Goal: Navigation & Orientation: Find specific page/section

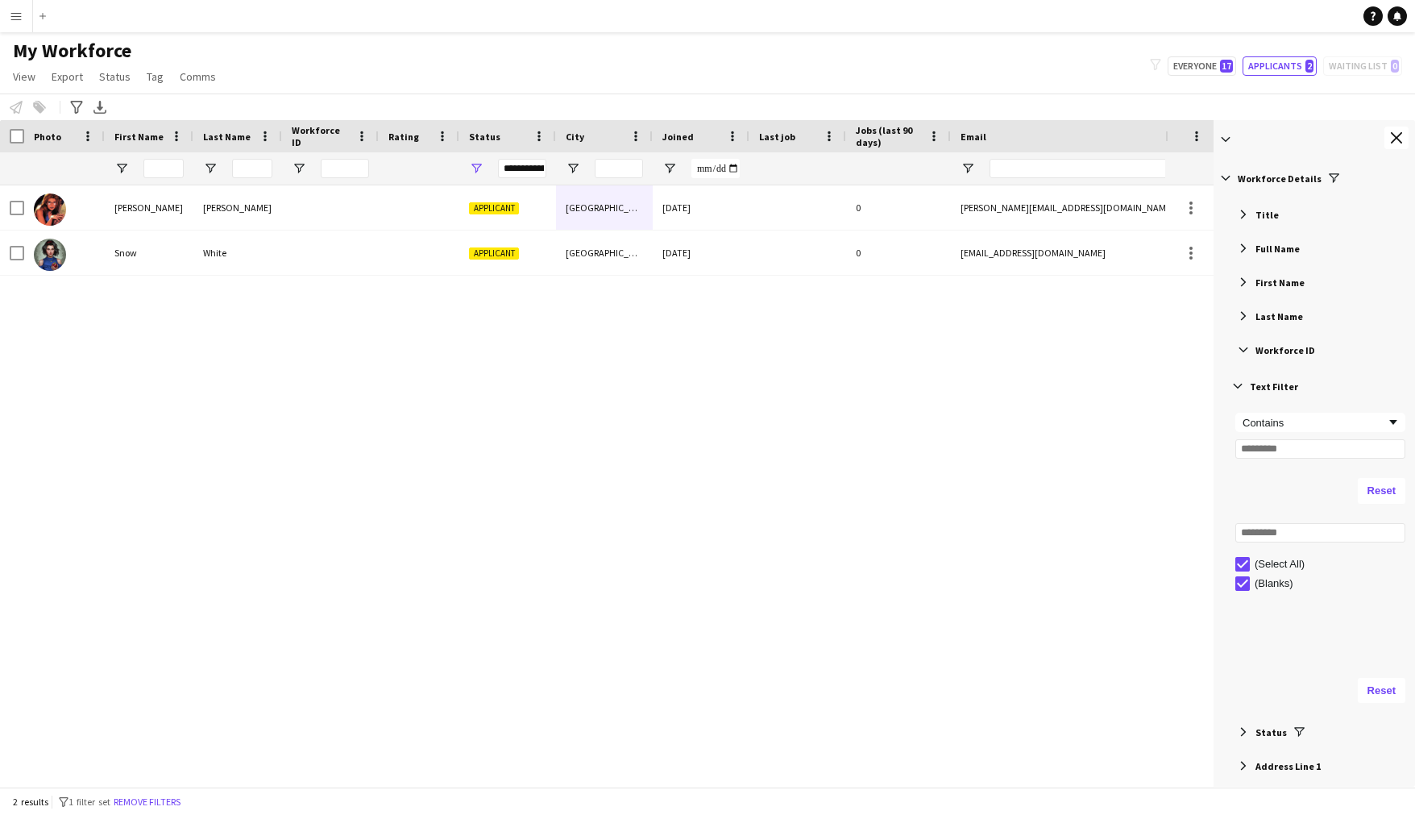
click at [1242, 214] on span "Filter List 66 Filters" at bounding box center [1243, 214] width 15 height 15
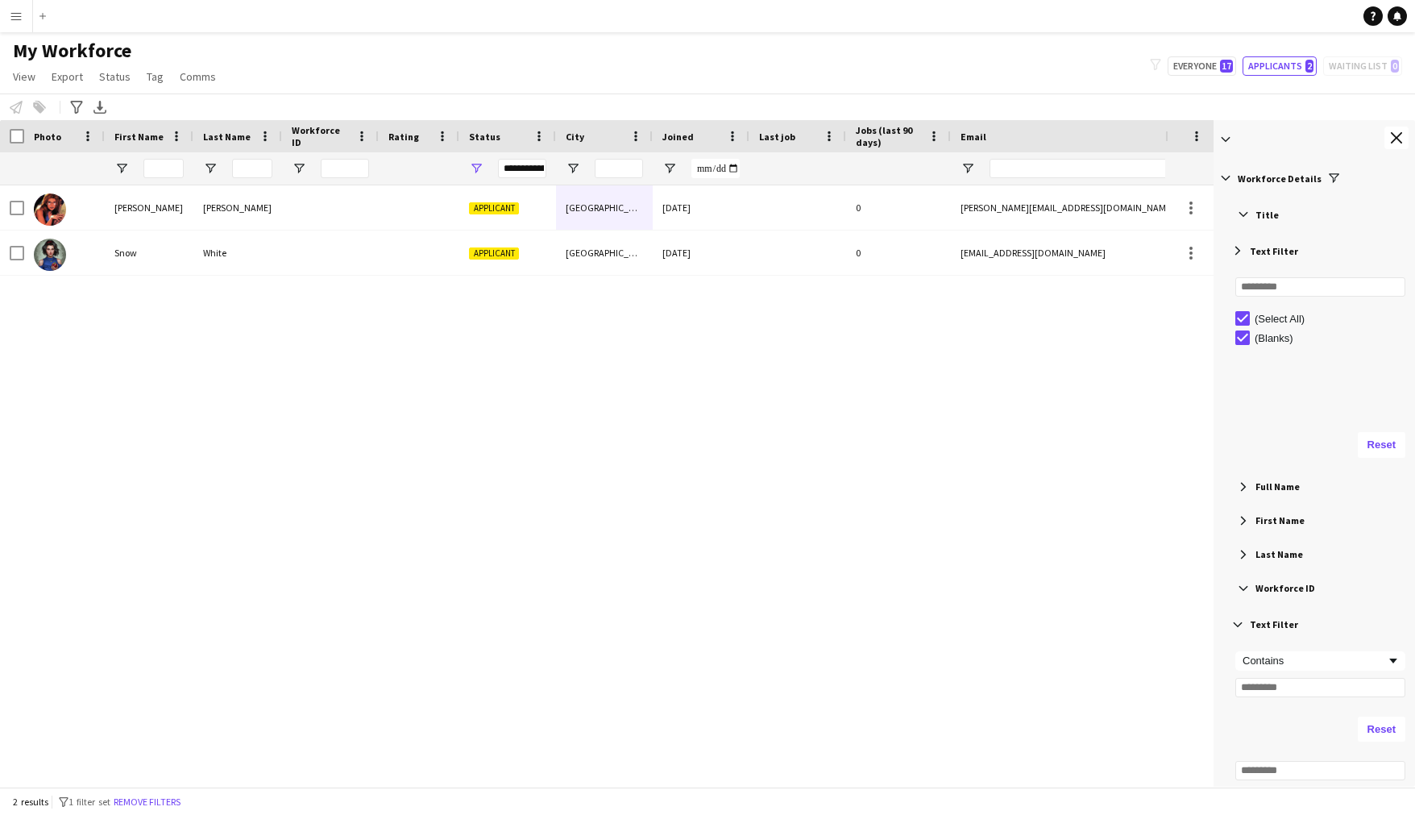
click at [1242, 214] on span "Filter List 66 Filters" at bounding box center [1243, 214] width 15 height 15
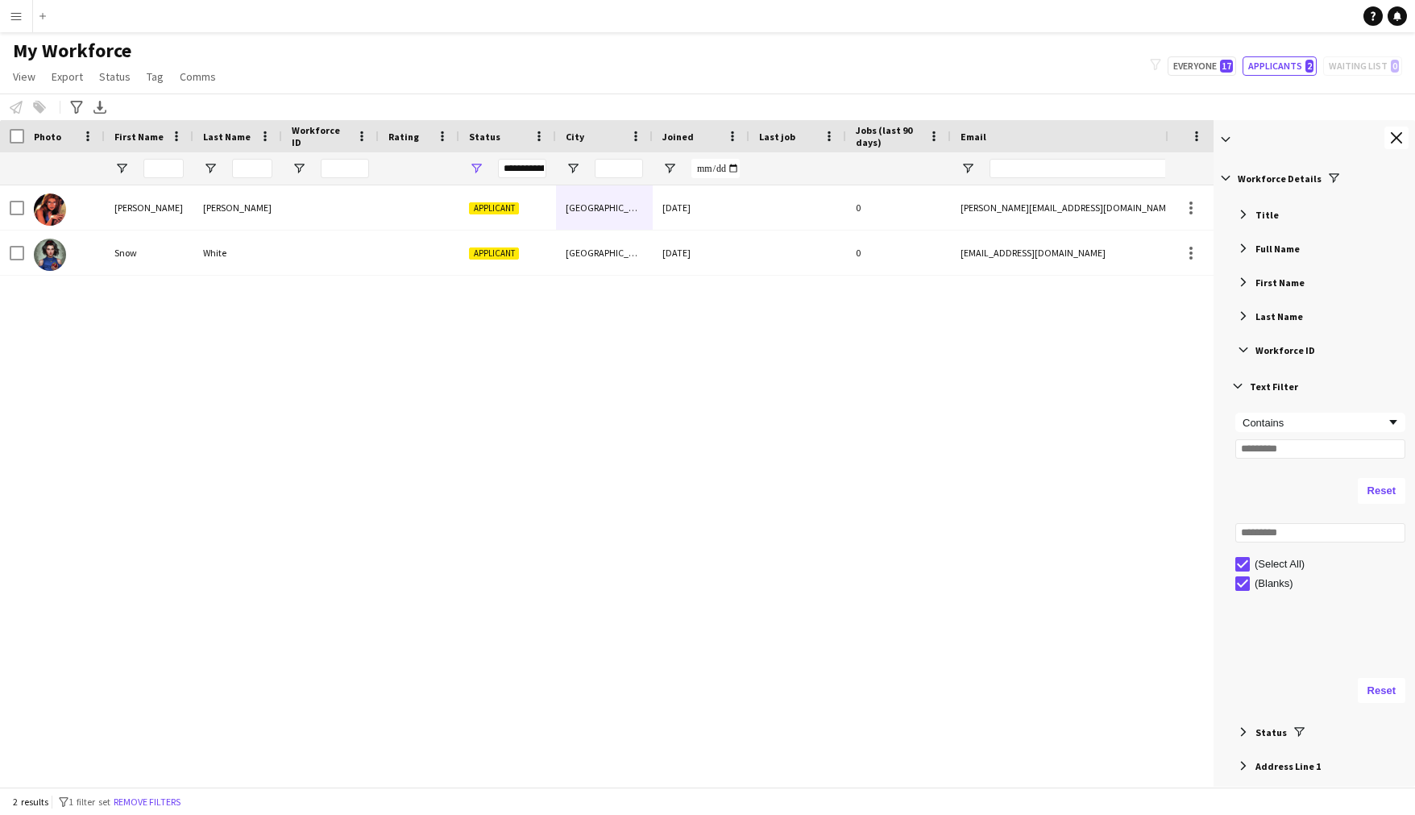
click at [25, 19] on button "Menu" at bounding box center [16, 16] width 32 height 32
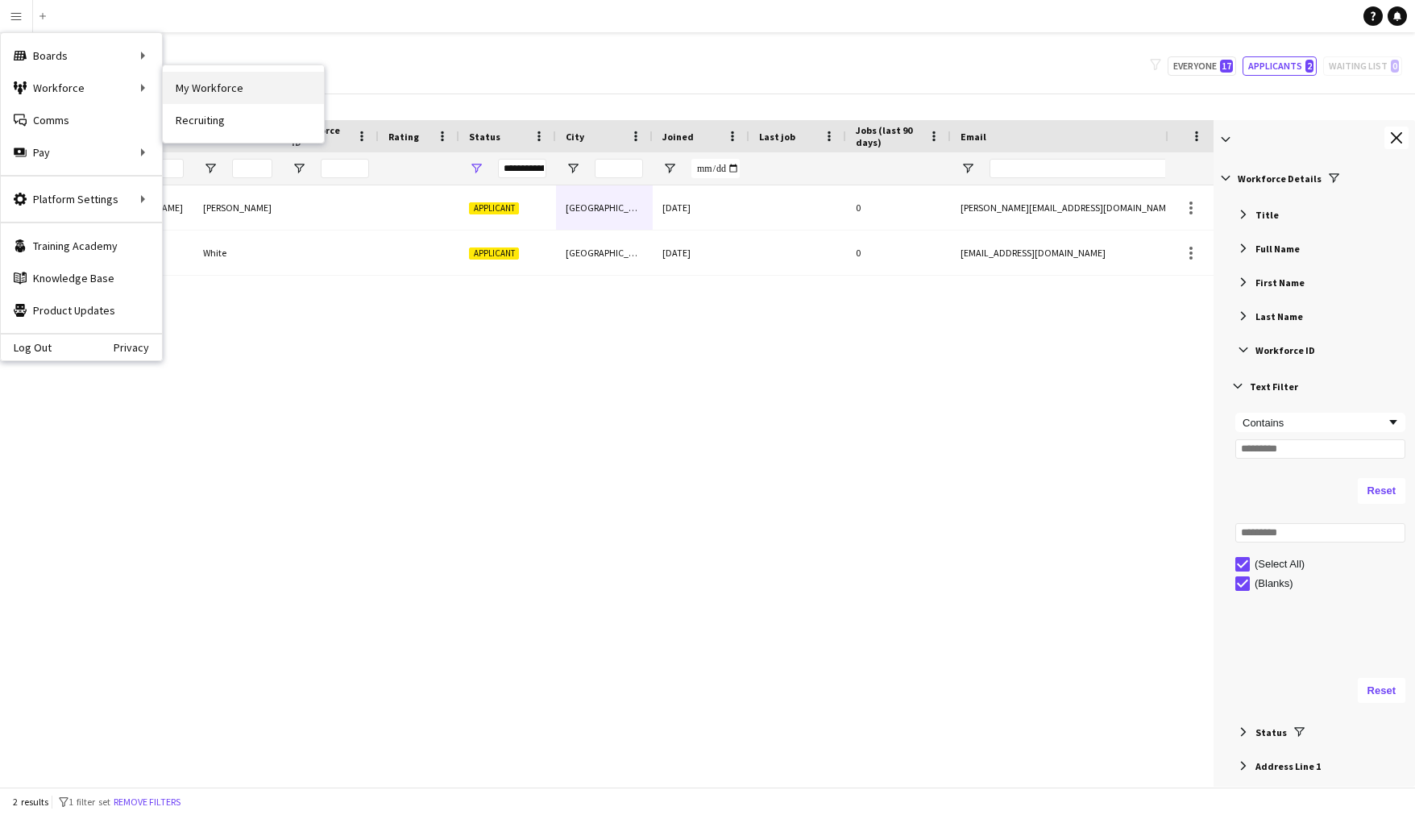
click at [185, 92] on link "My Workforce" at bounding box center [243, 88] width 161 height 32
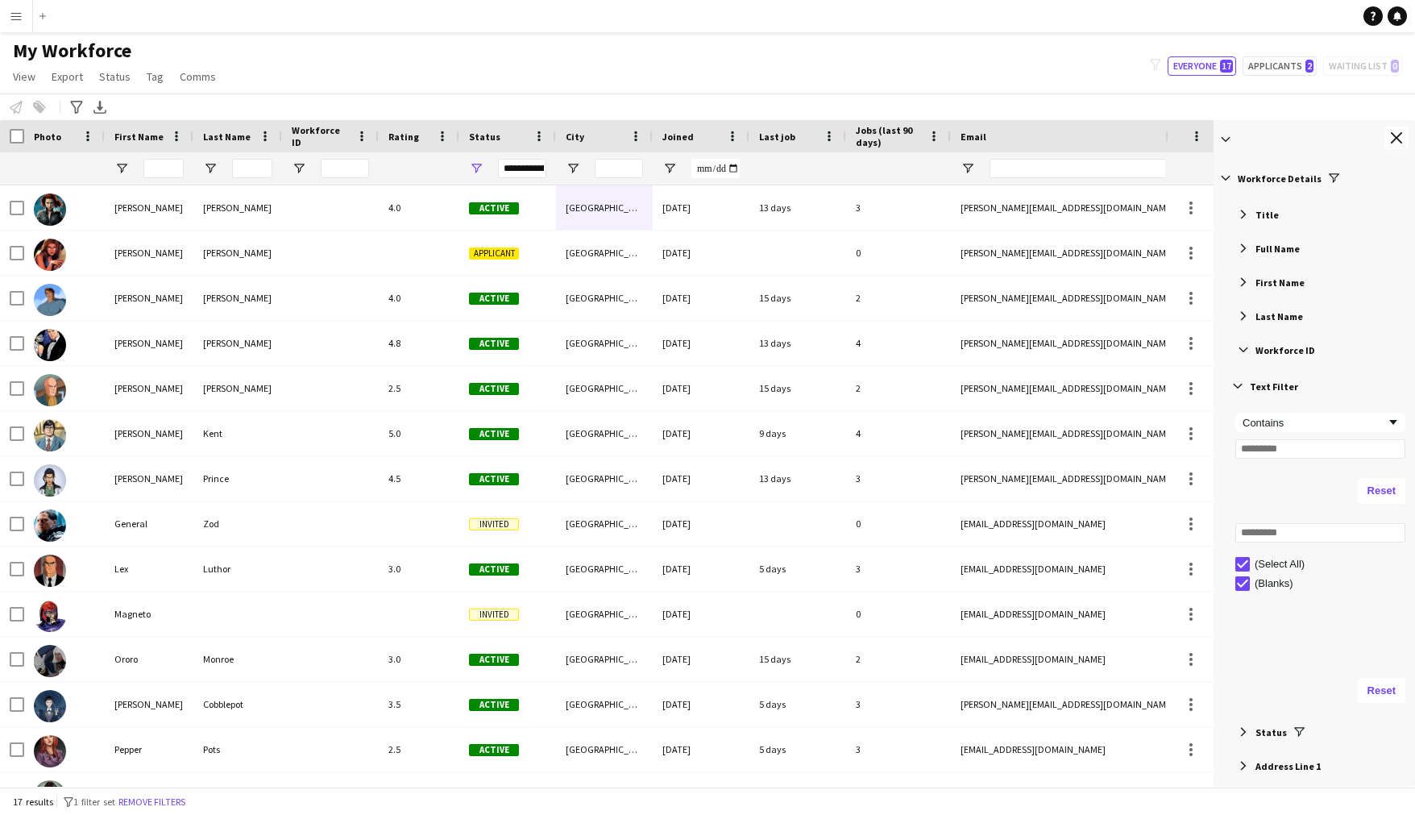
type input "**********"
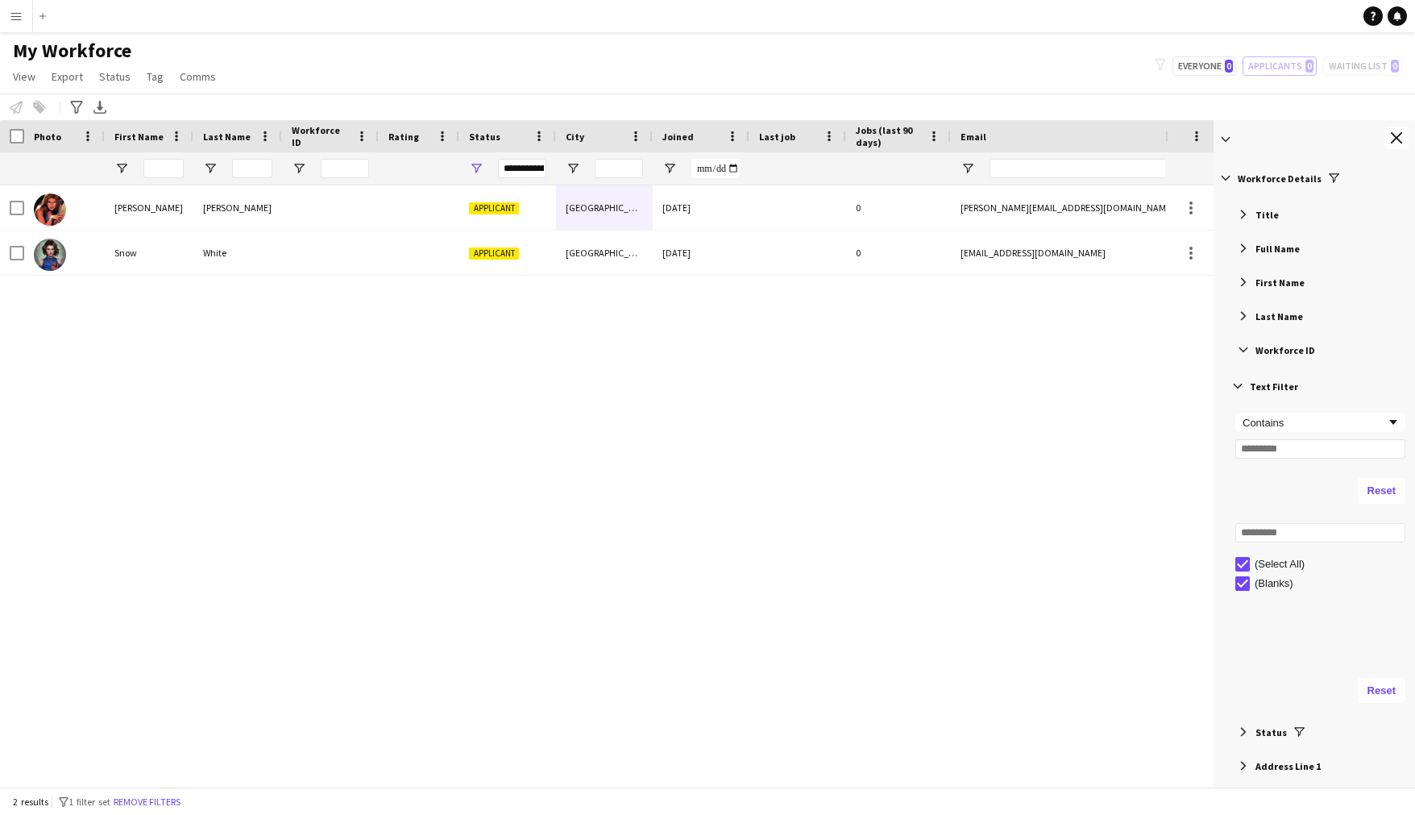
click at [15, 23] on button "Menu" at bounding box center [16, 16] width 32 height 32
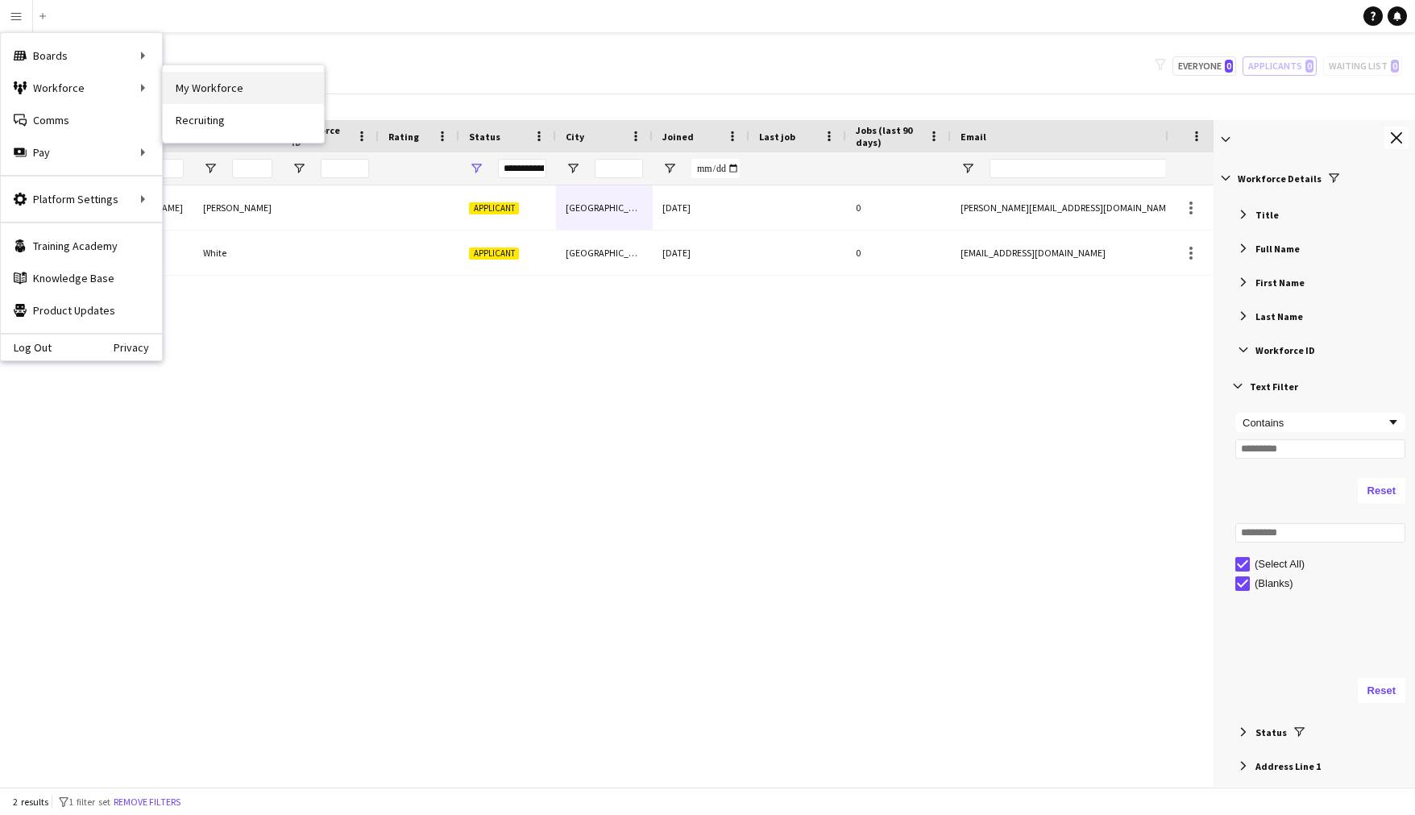
click at [213, 96] on link "My Workforce" at bounding box center [243, 88] width 161 height 32
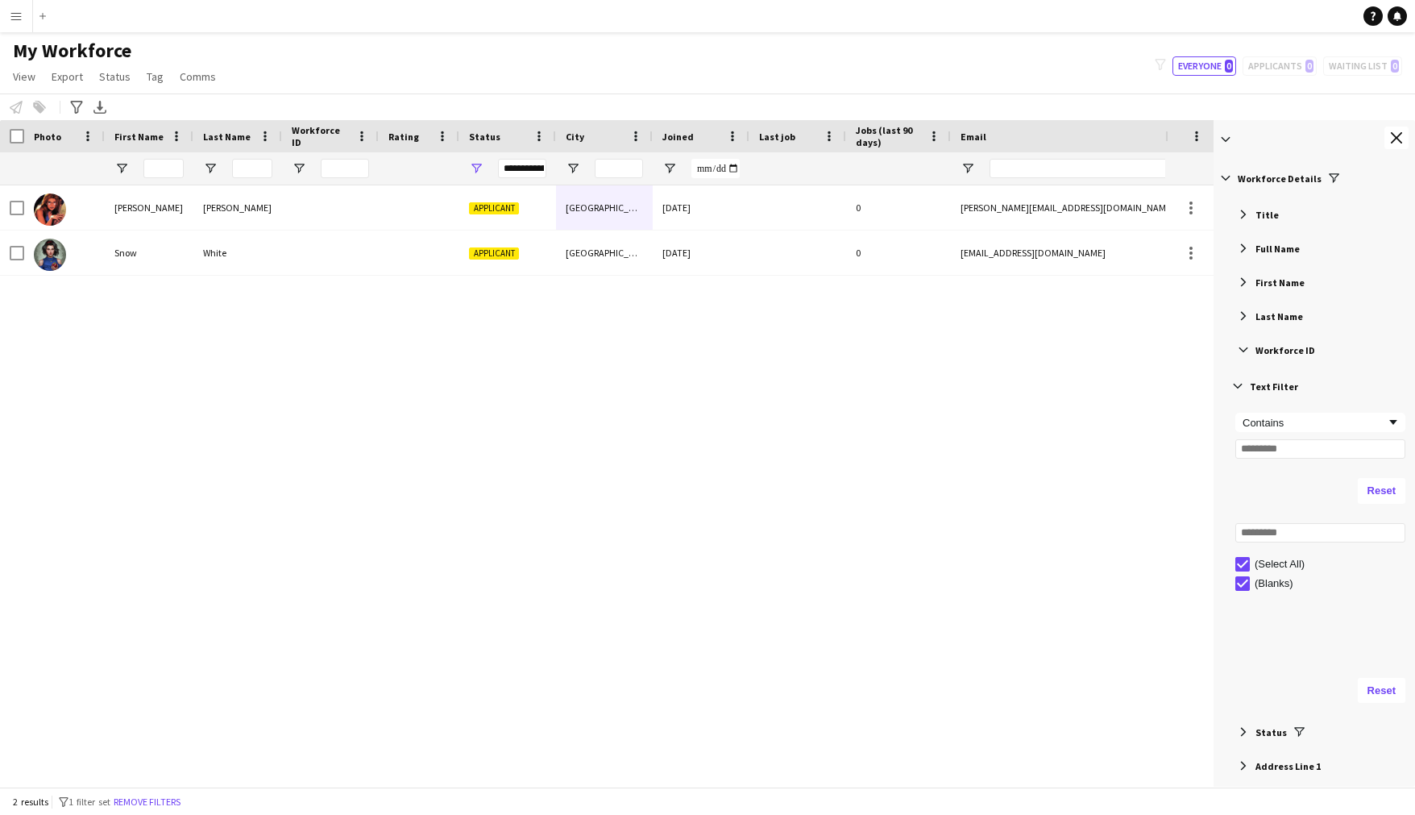
type input "**********"
click at [19, 22] on app-icon "Menu" at bounding box center [16, 16] width 13 height 13
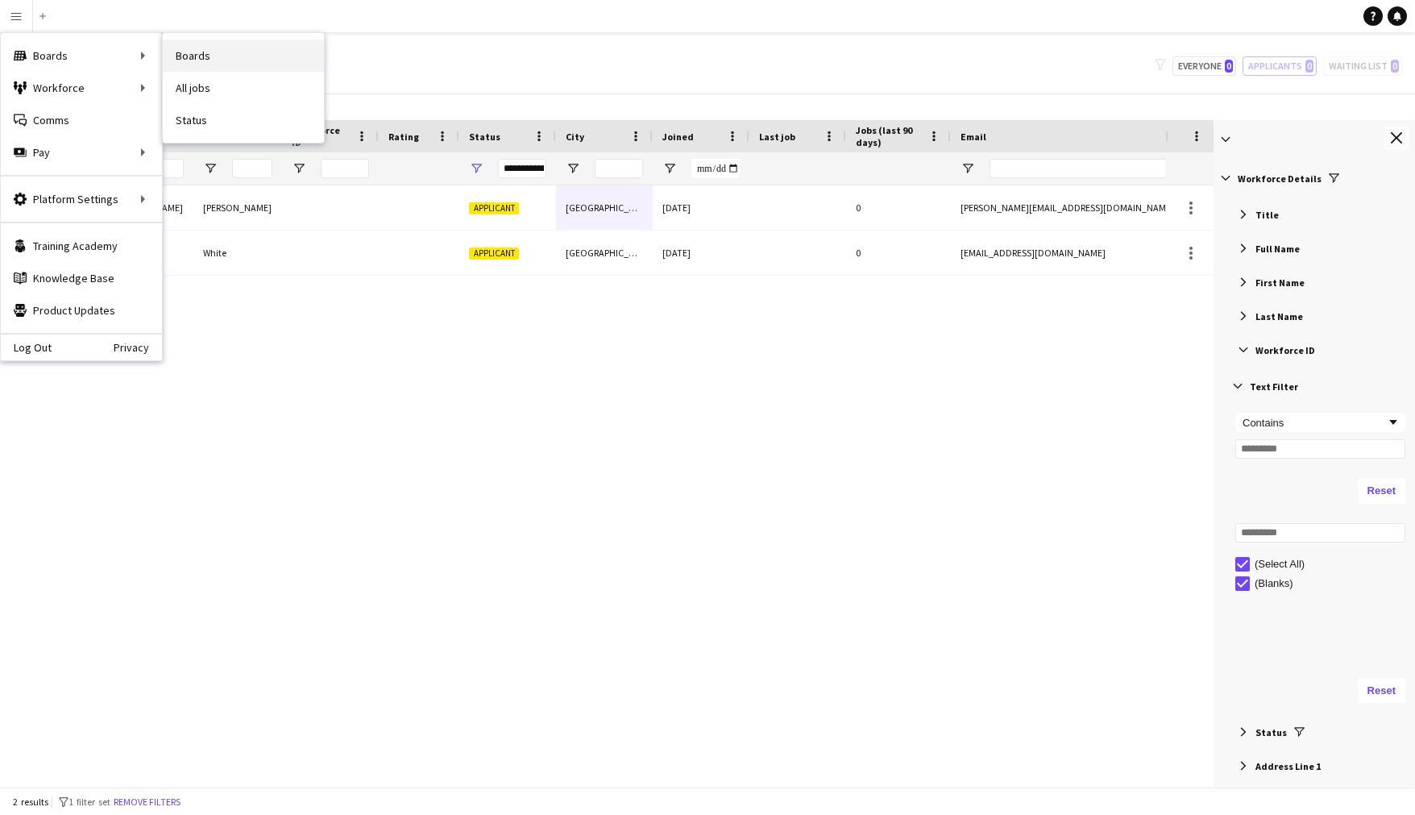
click at [239, 60] on link "Boards" at bounding box center [243, 55] width 161 height 32
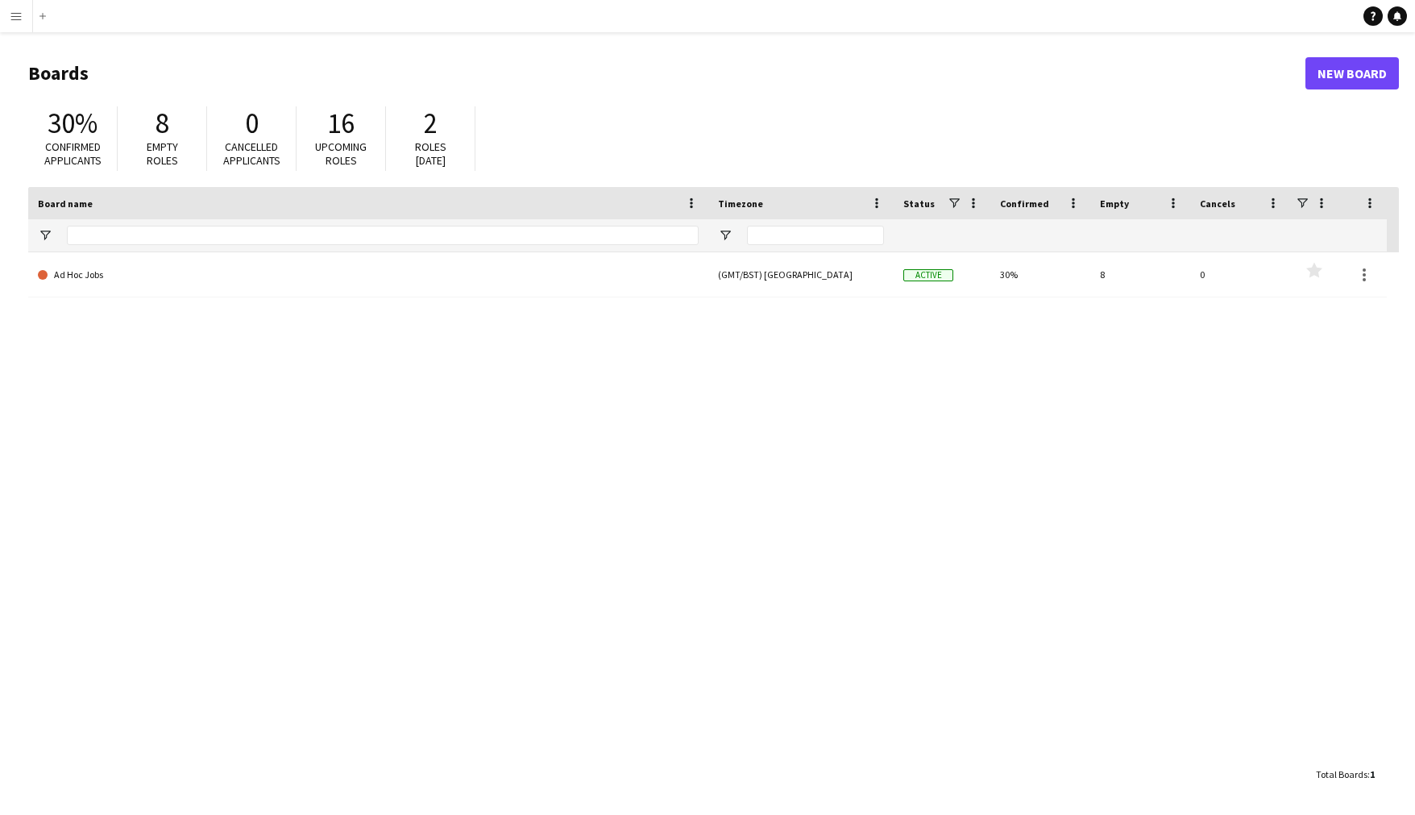
click at [435, 155] on span "Roles today" at bounding box center [430, 153] width 31 height 28
click at [434, 132] on span "2" at bounding box center [431, 123] width 14 height 35
click at [75, 142] on span "Confirmed applicants" at bounding box center [72, 153] width 57 height 28
click at [10, 20] on app-icon "Menu" at bounding box center [16, 16] width 13 height 13
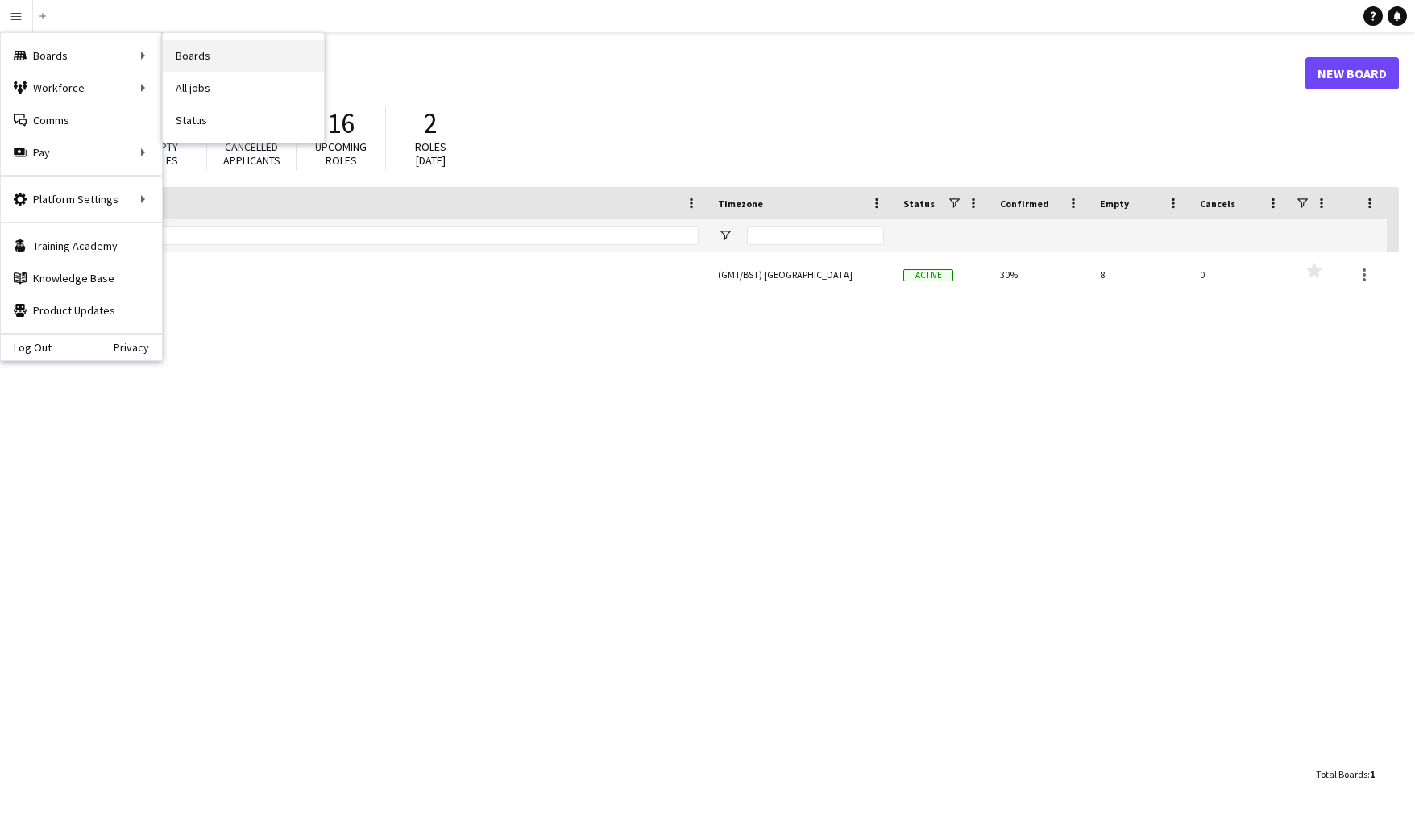
click at [189, 55] on link "Boards" at bounding box center [243, 55] width 161 height 32
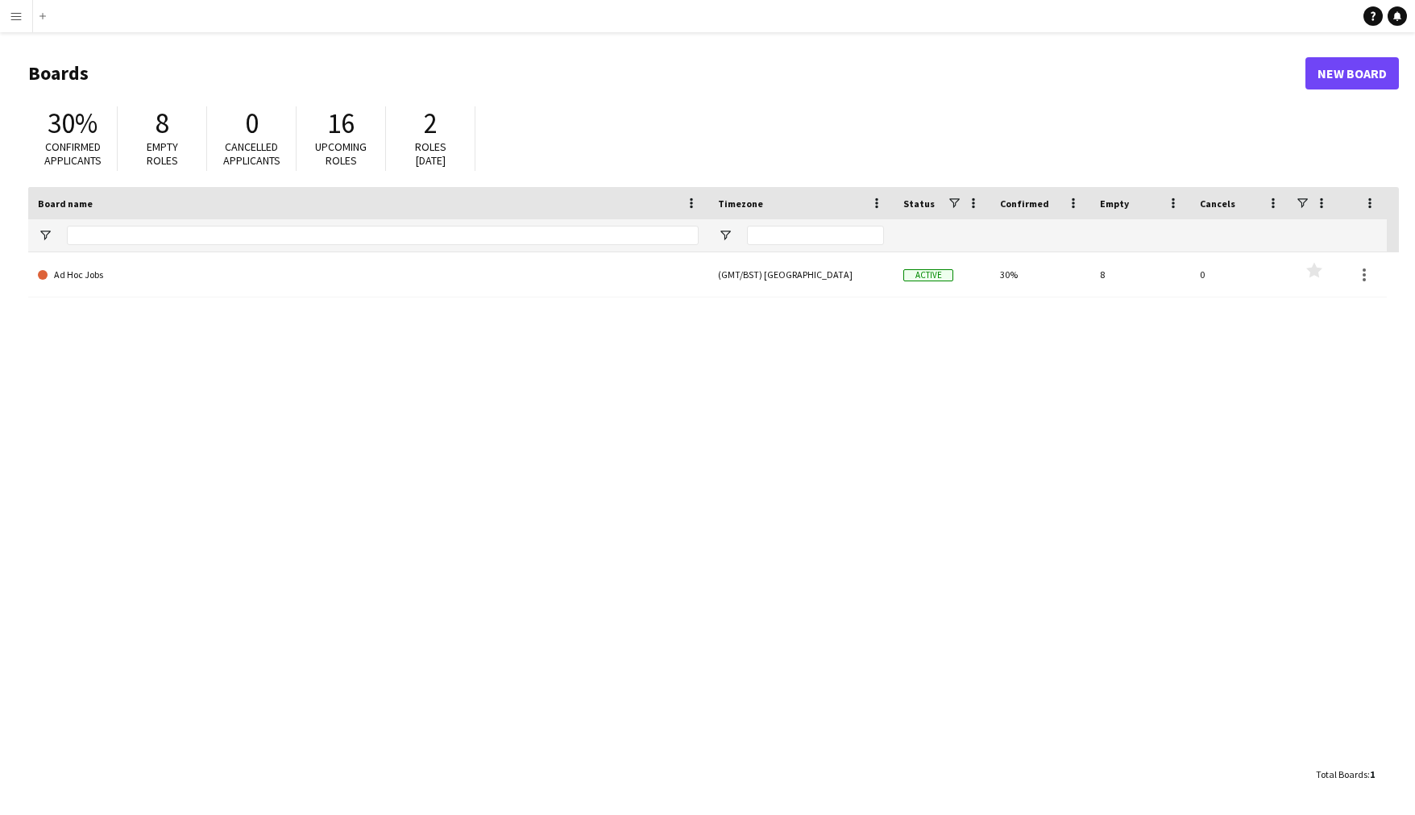
click at [19, 18] on app-icon "Menu" at bounding box center [16, 16] width 13 height 13
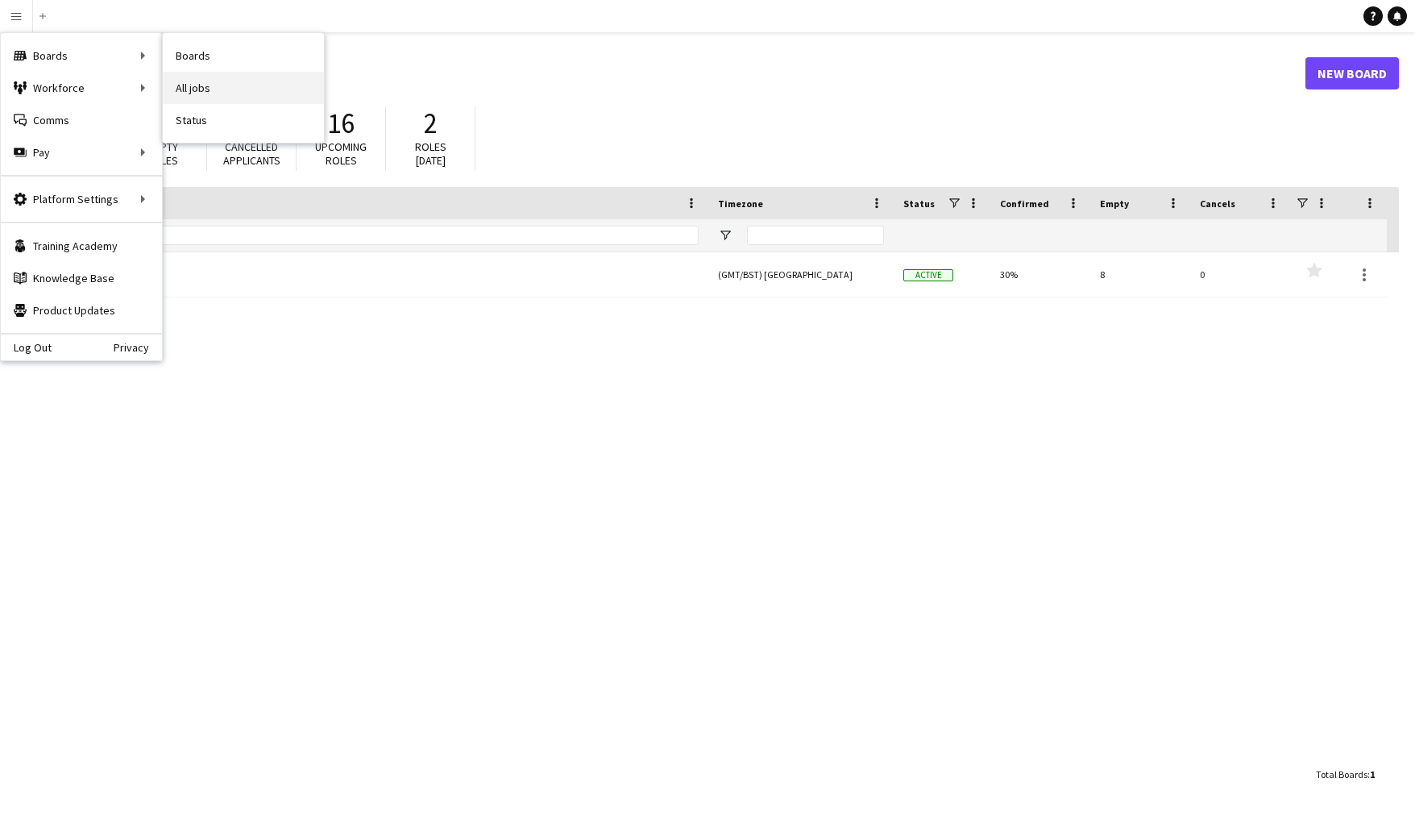
click at [201, 94] on link "All jobs" at bounding box center [243, 88] width 161 height 32
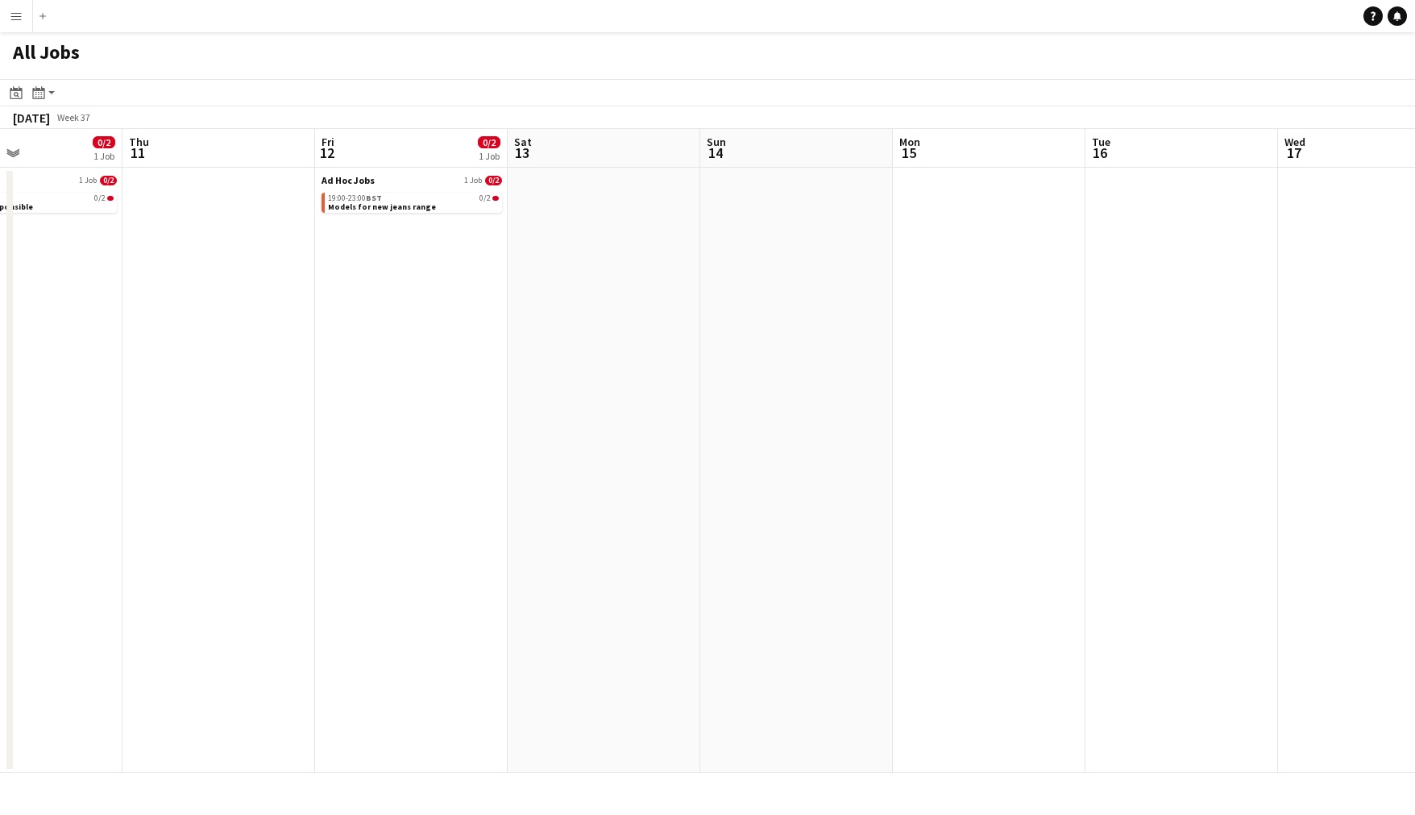
scroll to position [0, 451]
click at [392, 208] on span "Models for new jeans range" at bounding box center [386, 206] width 108 height 10
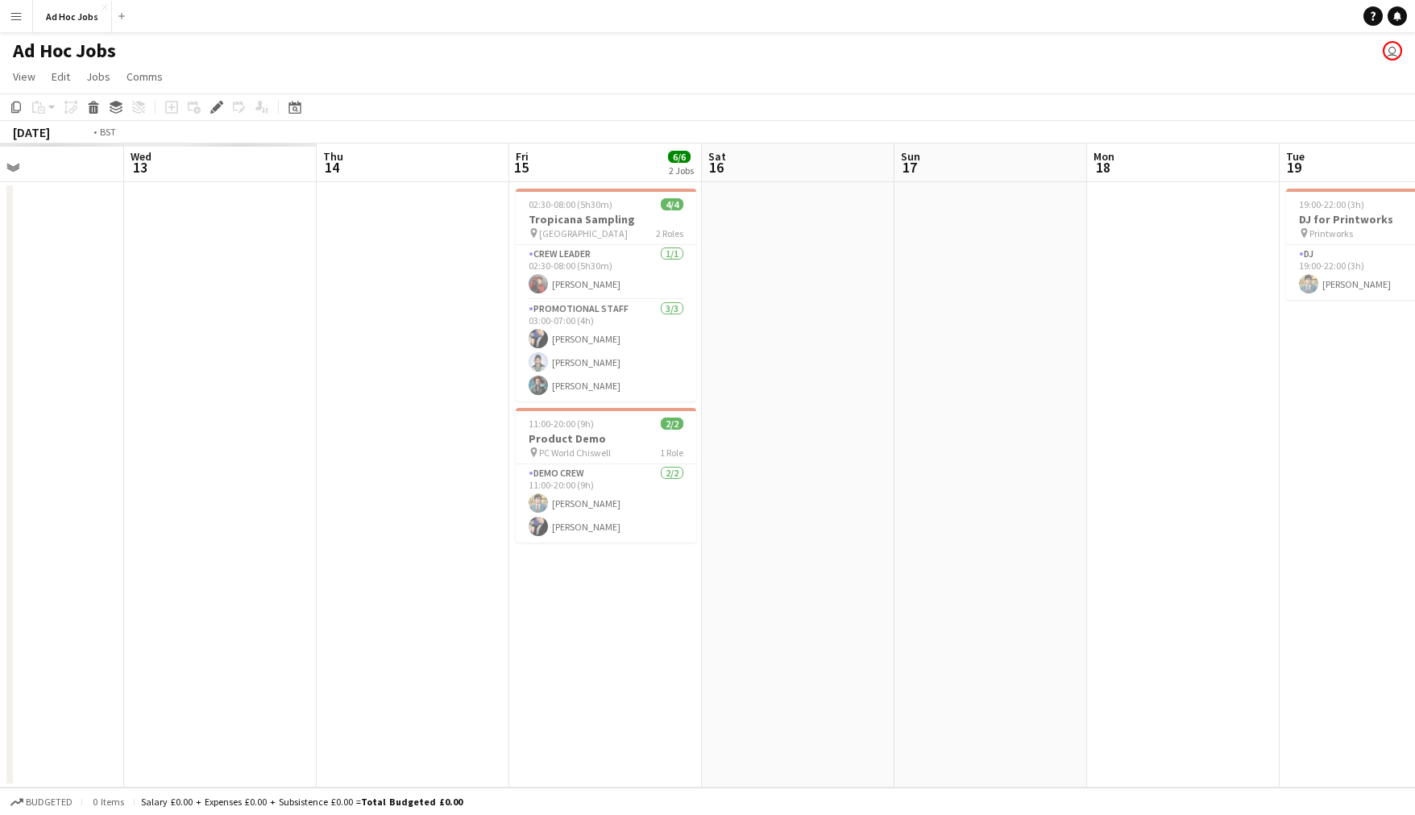
scroll to position [0, 512]
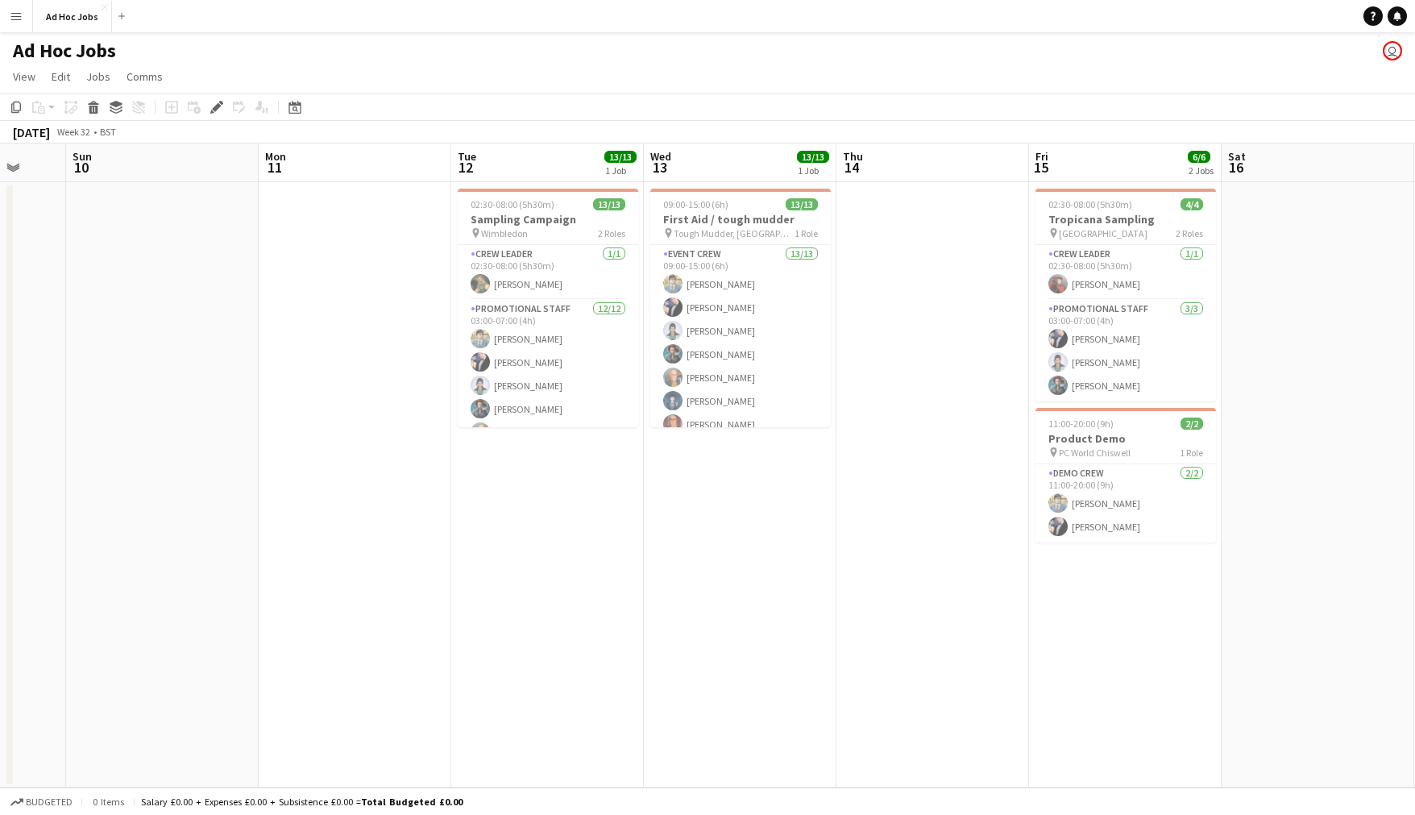
click at [20, 7] on button "Menu" at bounding box center [16, 16] width 32 height 32
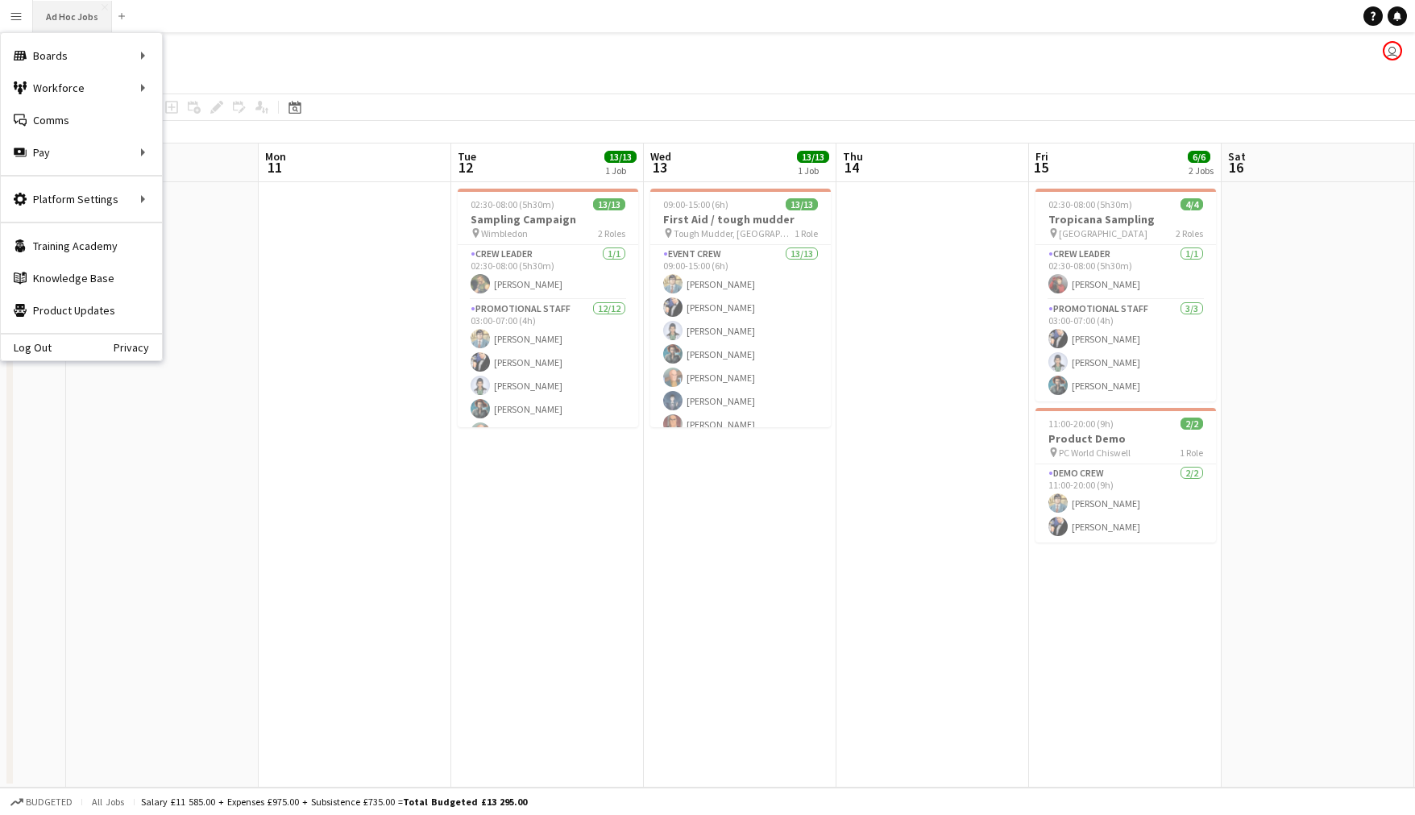
scroll to position [32, 1]
